Goal: Communication & Community: Ask a question

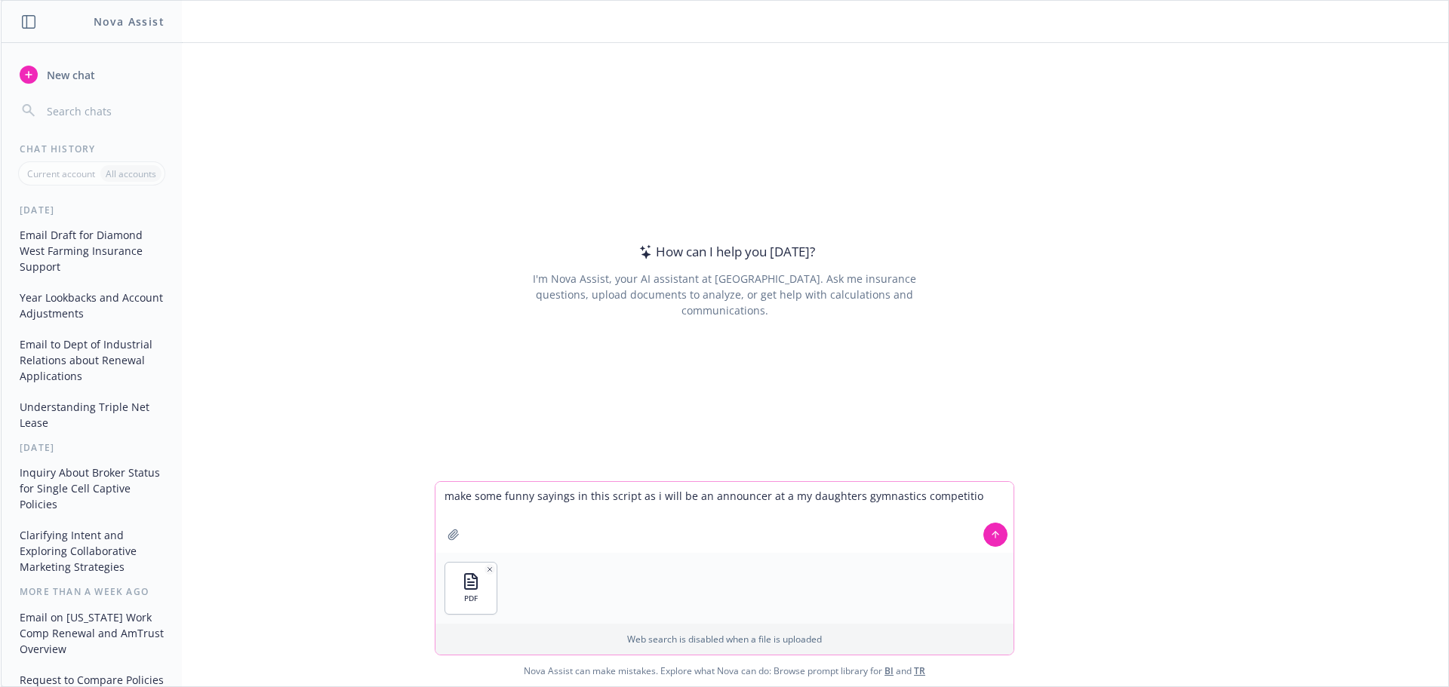
type textarea "make some funny sayings in this script as i will be an announcer at a my daught…"
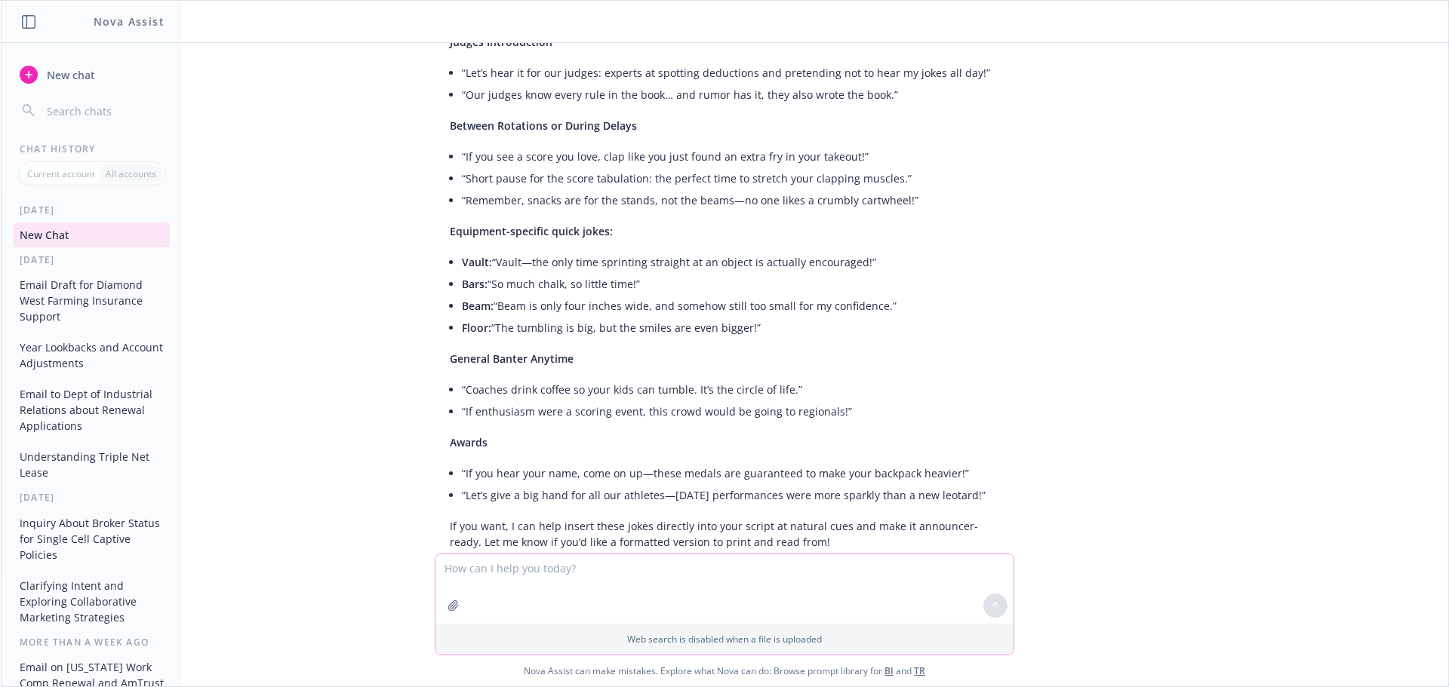
scroll to position [442, 0]
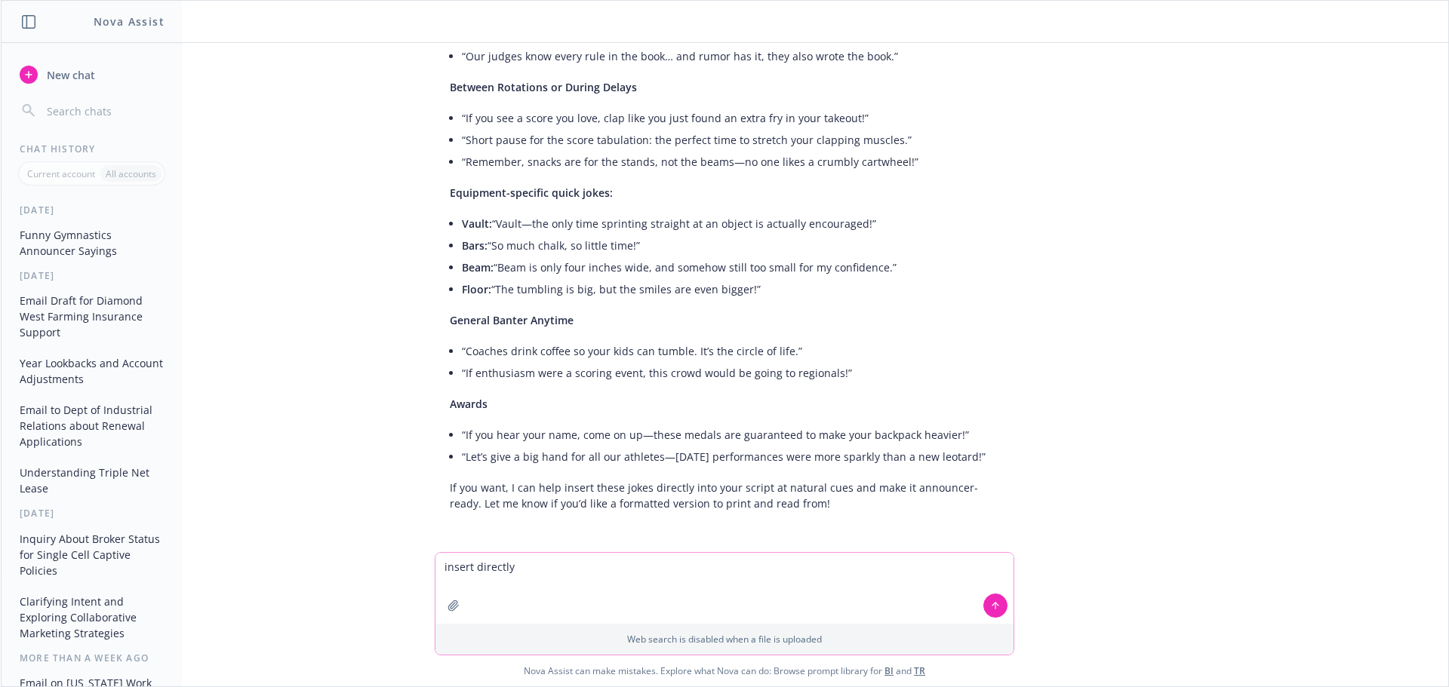
type textarea "insert directly"
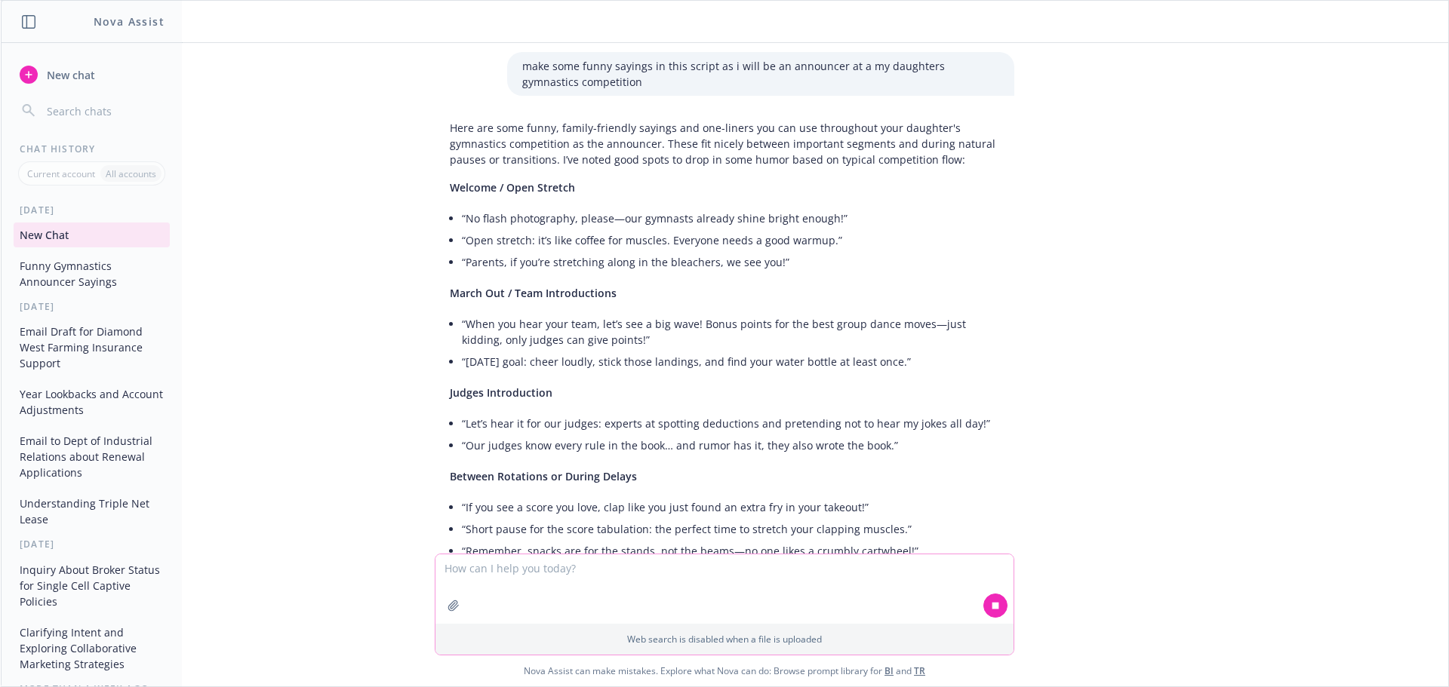
scroll to position [75, 0]
